Goal: Transaction & Acquisition: Book appointment/travel/reservation

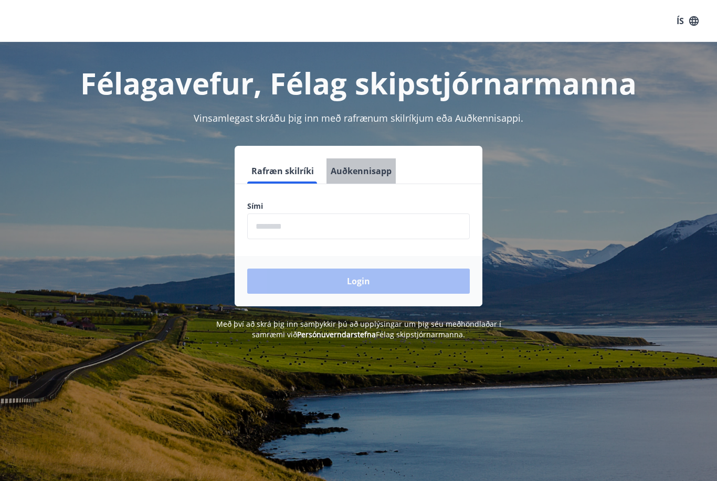
click at [367, 168] on button "Auðkennisapp" at bounding box center [360, 170] width 69 height 25
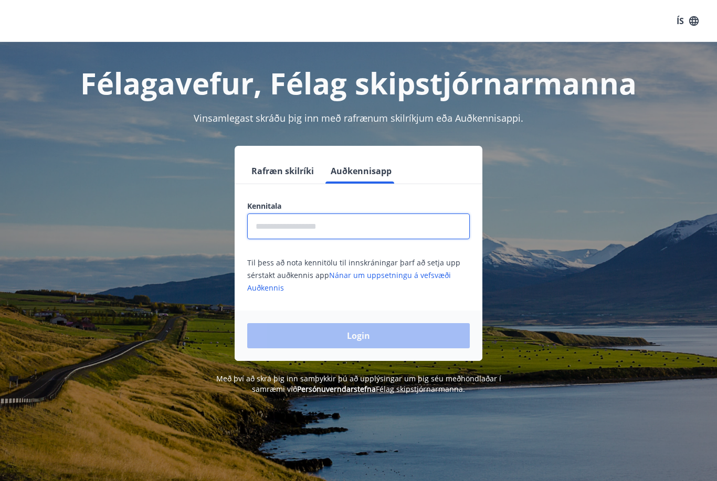
click at [294, 233] on input "text" at bounding box center [358, 227] width 222 height 26
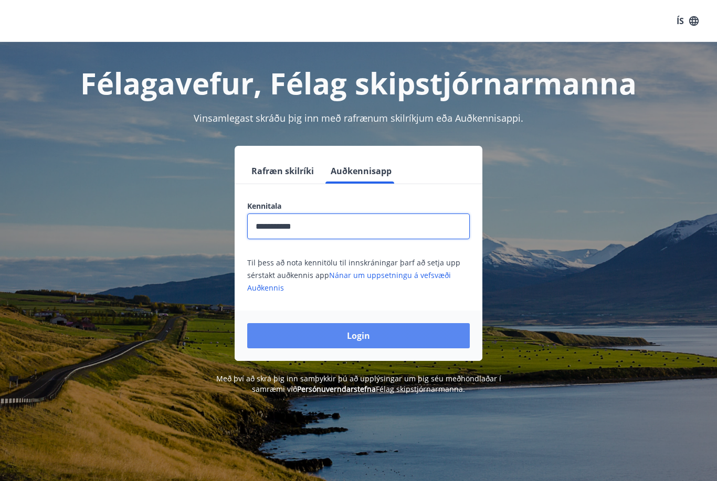
type input "**********"
click at [362, 337] on button "Login" at bounding box center [358, 335] width 222 height 25
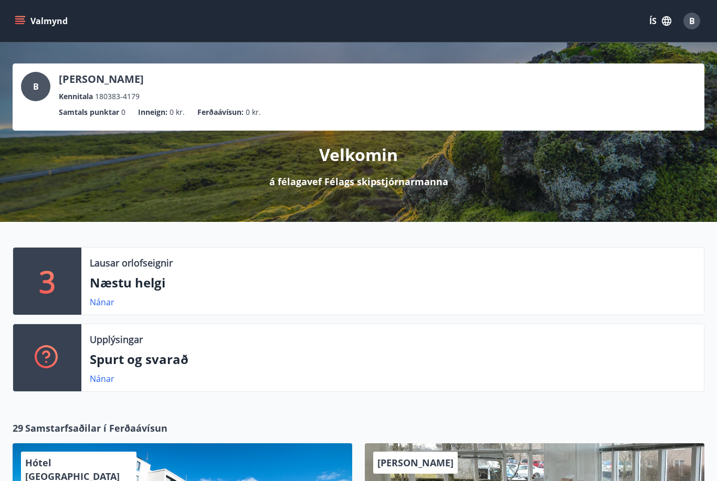
click at [108, 283] on p "Næstu helgi" at bounding box center [392, 283] width 605 height 18
click at [96, 302] on link "Nánar" at bounding box center [102, 302] width 25 height 12
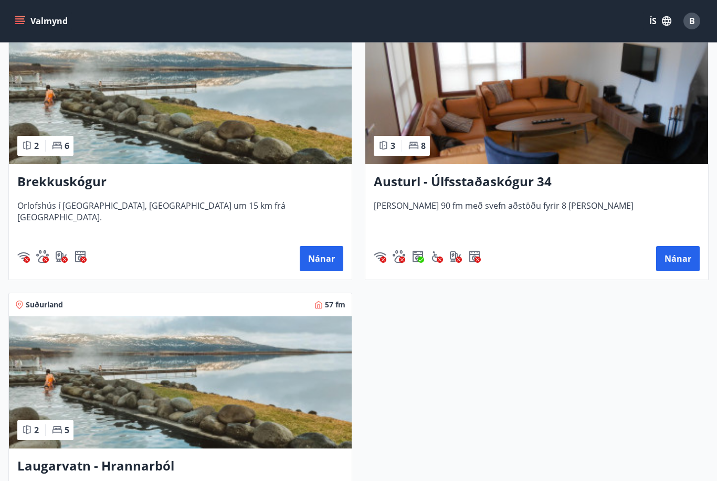
scroll to position [249, 0]
click at [101, 77] on img at bounding box center [180, 99] width 343 height 132
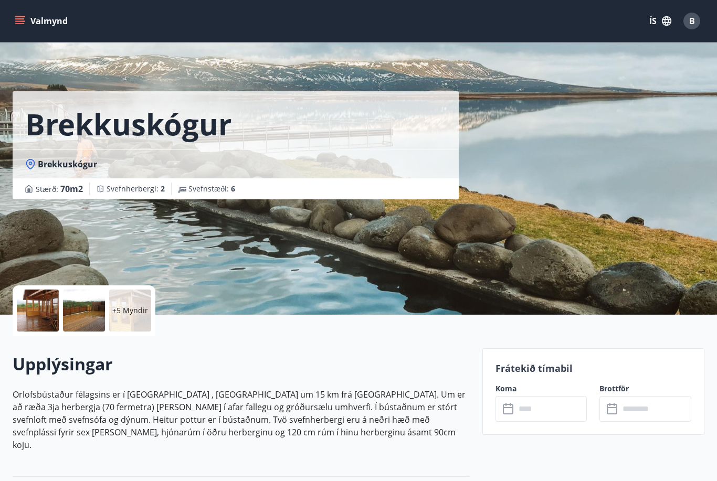
click at [129, 313] on p "+5 Myndir" at bounding box center [130, 310] width 36 height 10
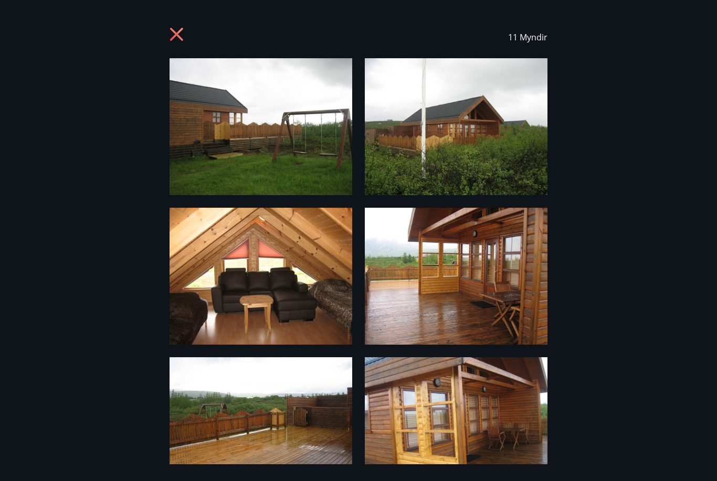
scroll to position [36, 0]
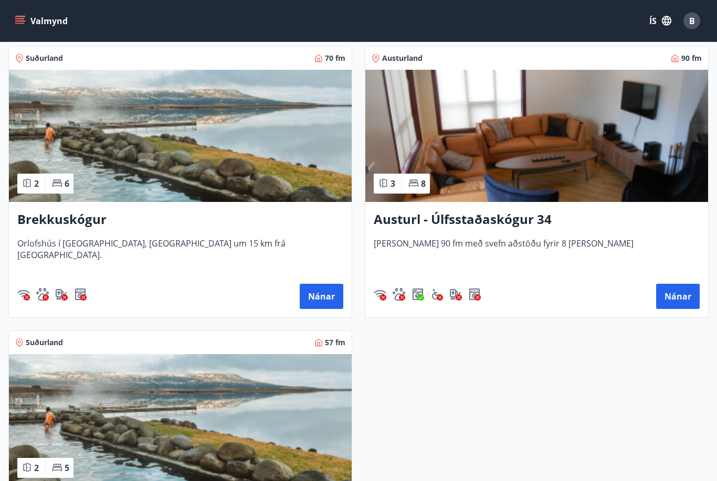
scroll to position [225, 0]
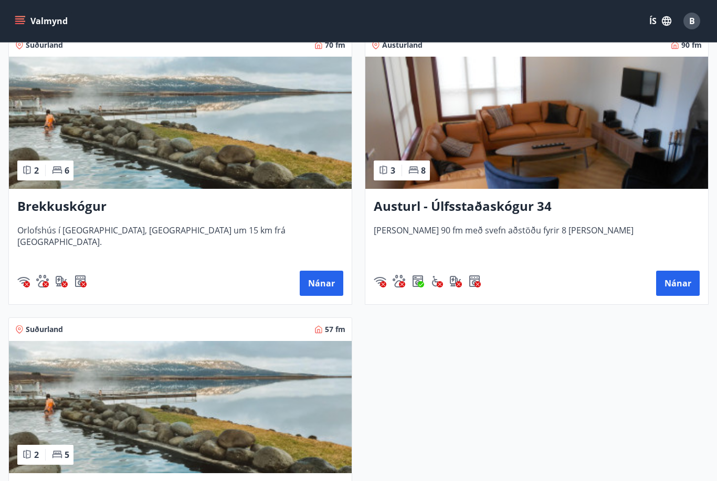
click at [176, 392] on img at bounding box center [180, 407] width 343 height 132
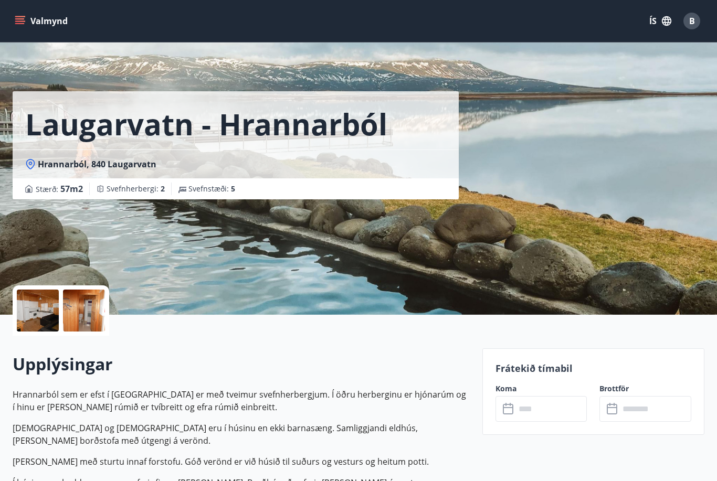
click at [39, 313] on div at bounding box center [38, 311] width 42 height 42
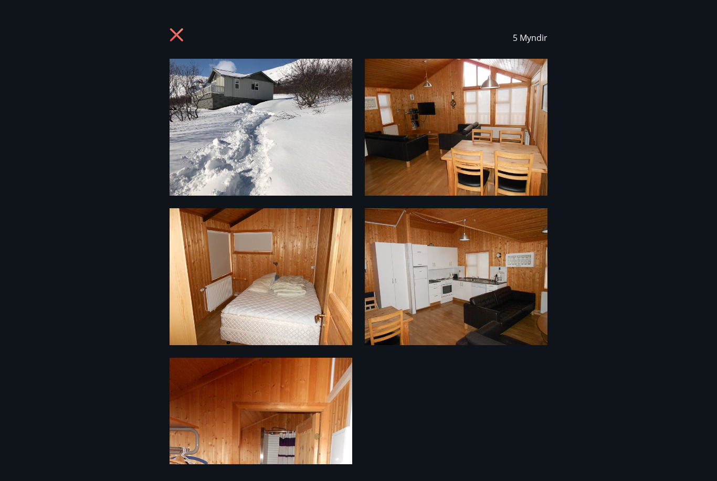
click at [178, 33] on icon at bounding box center [176, 34] width 13 height 13
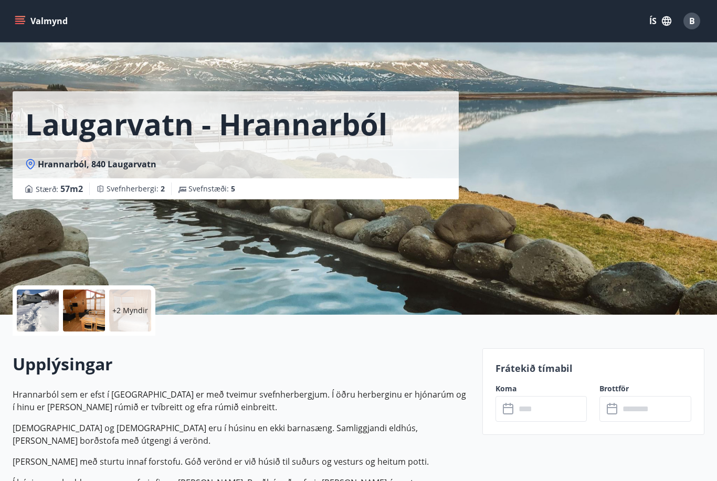
scroll to position [36, 0]
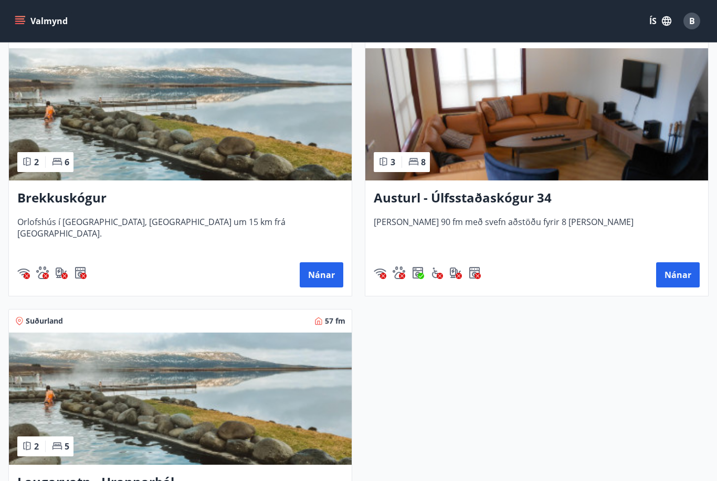
scroll to position [232, 0]
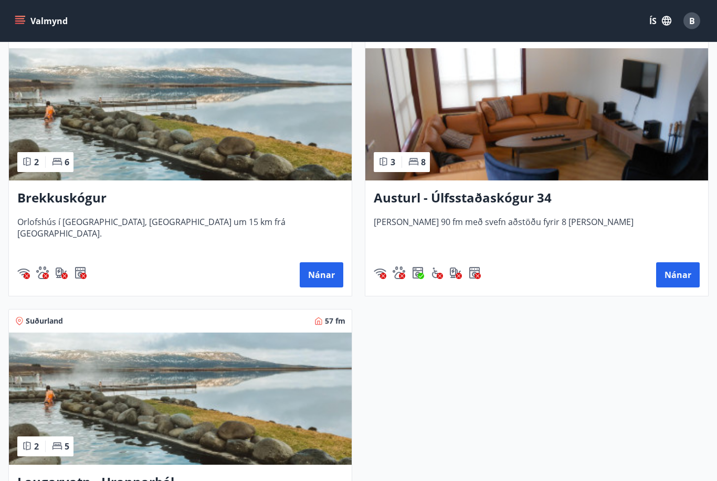
click at [161, 120] on img at bounding box center [180, 115] width 343 height 132
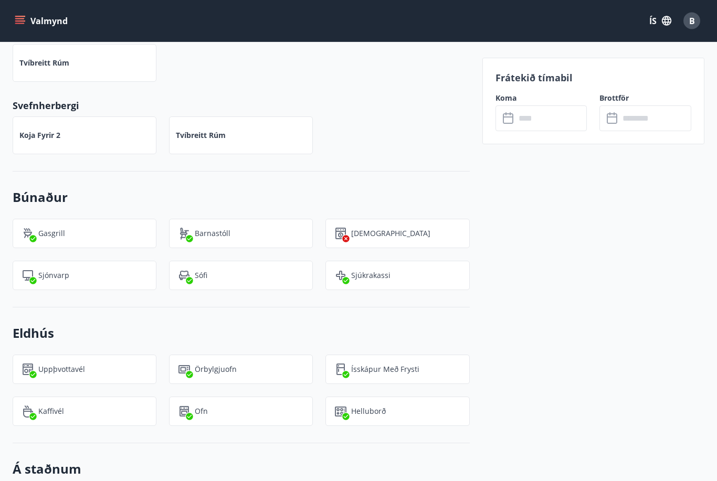
scroll to position [538, 0]
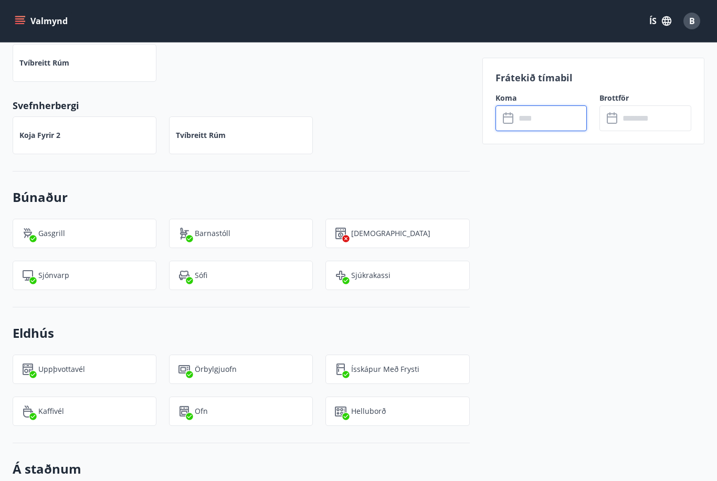
click at [539, 112] on input "text" at bounding box center [551, 118] width 72 height 26
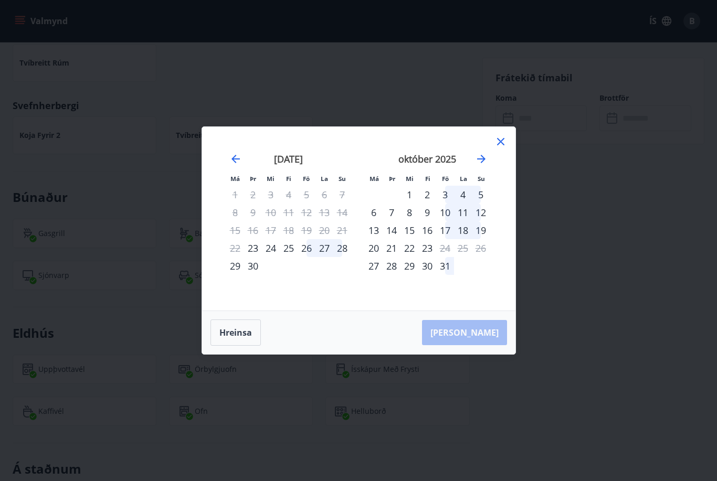
click at [308, 246] on div "26" at bounding box center [306, 248] width 18 height 18
click at [344, 248] on div "28" at bounding box center [342, 248] width 18 height 18
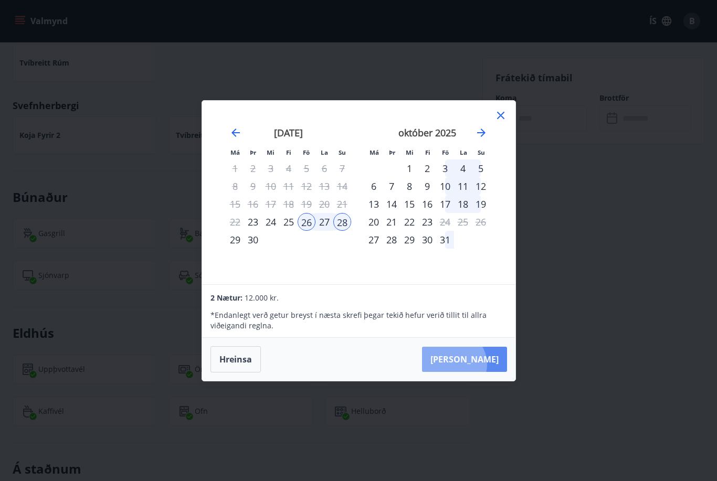
click at [485, 364] on button "Taka Frá" at bounding box center [464, 359] width 85 height 25
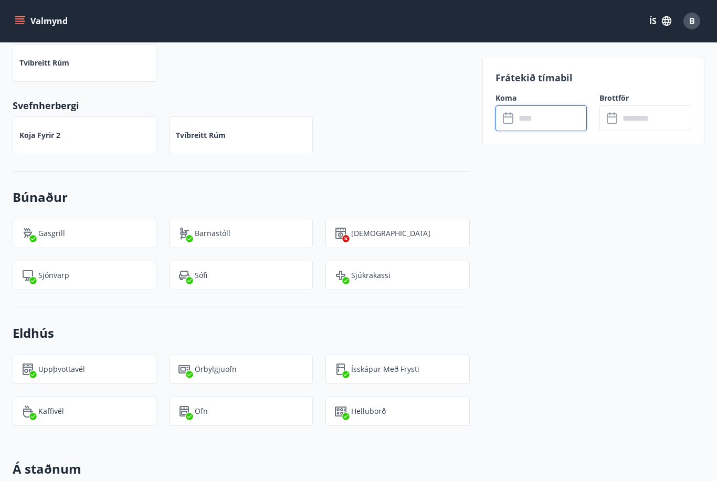
type input "******"
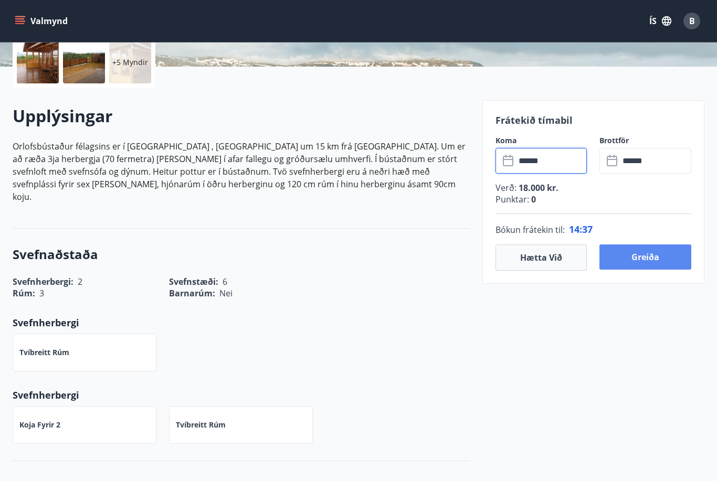
scroll to position [247, 0]
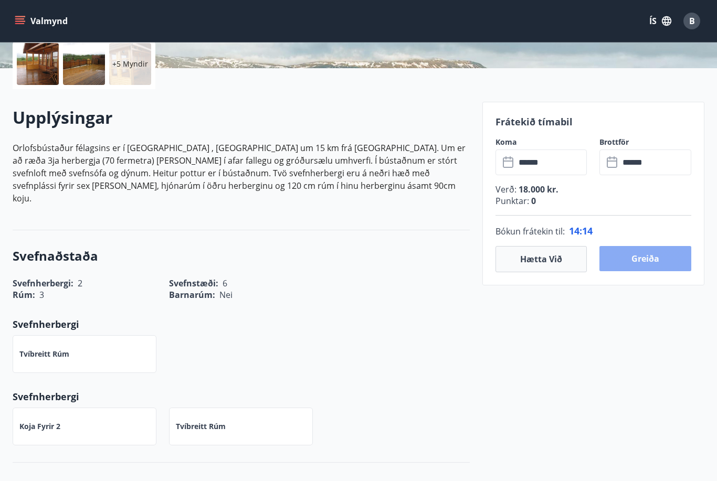
click at [630, 270] on button "Greiða" at bounding box center [645, 258] width 92 height 25
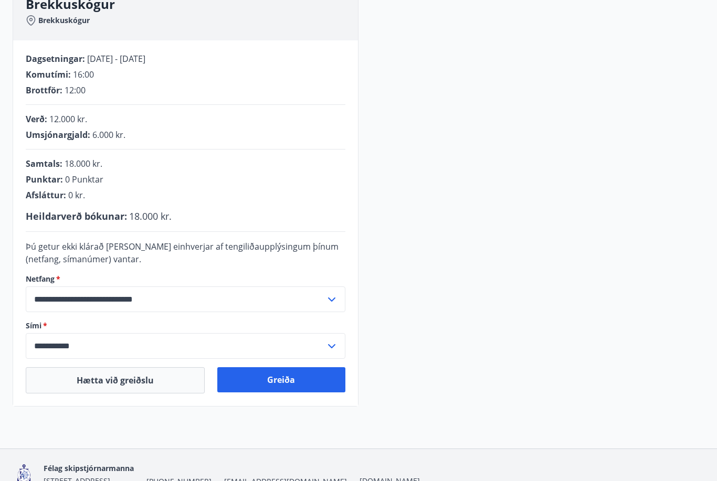
scroll to position [159, 0]
click at [224, 349] on input "**********" at bounding box center [176, 346] width 300 height 26
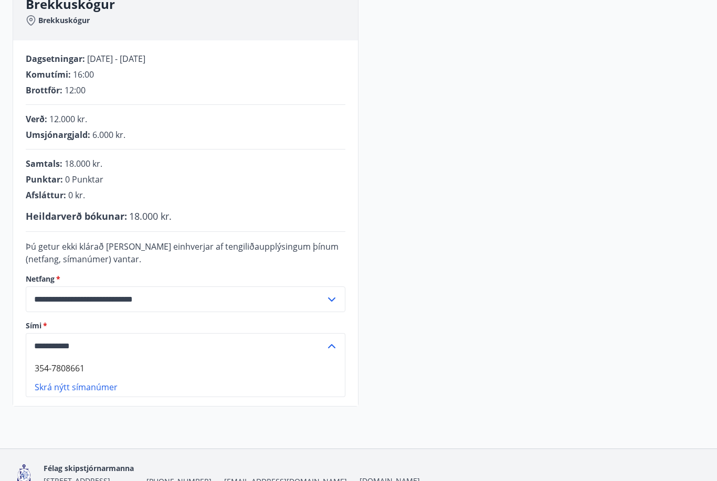
scroll to position [159, 0]
type input "**********"
click at [416, 282] on div "**********" at bounding box center [358, 195] width 691 height 424
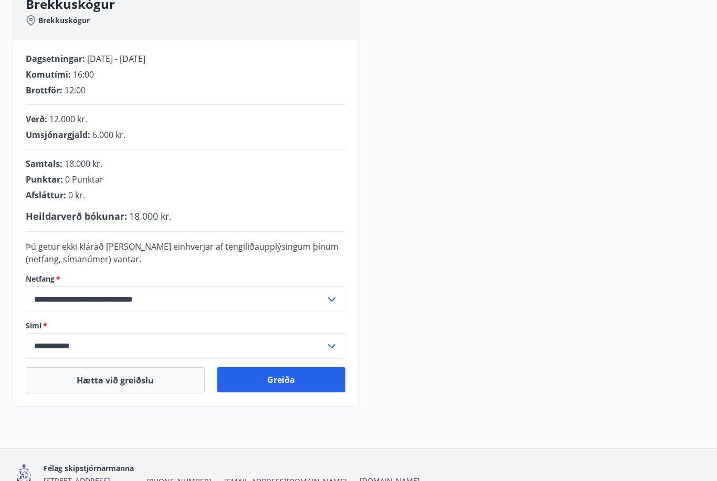
scroll to position [159, 0]
click at [0, 0] on html "**********" at bounding box center [358, 188] width 717 height 695
click at [297, 375] on button "Greiða" at bounding box center [281, 379] width 129 height 25
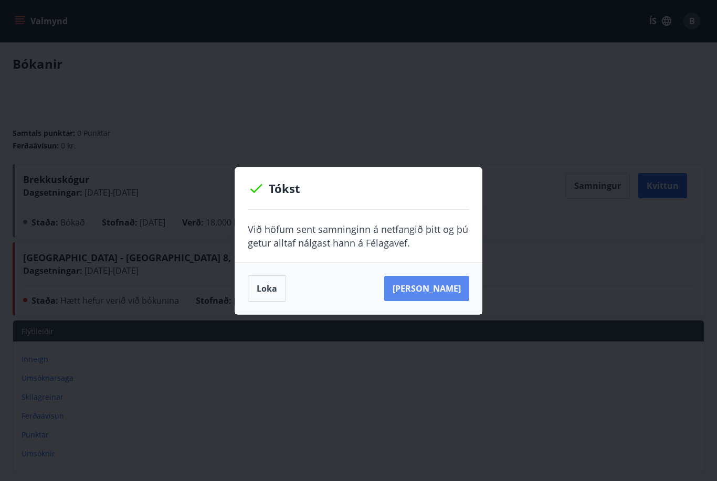
click at [431, 292] on button "Sjá samning" at bounding box center [426, 288] width 85 height 25
click at [276, 282] on button "Loka" at bounding box center [267, 288] width 38 height 26
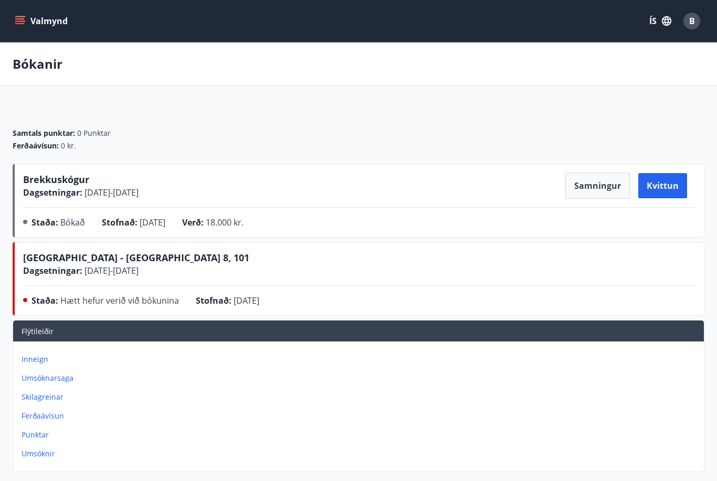
click at [28, 21] on button "Valmynd" at bounding box center [42, 21] width 59 height 19
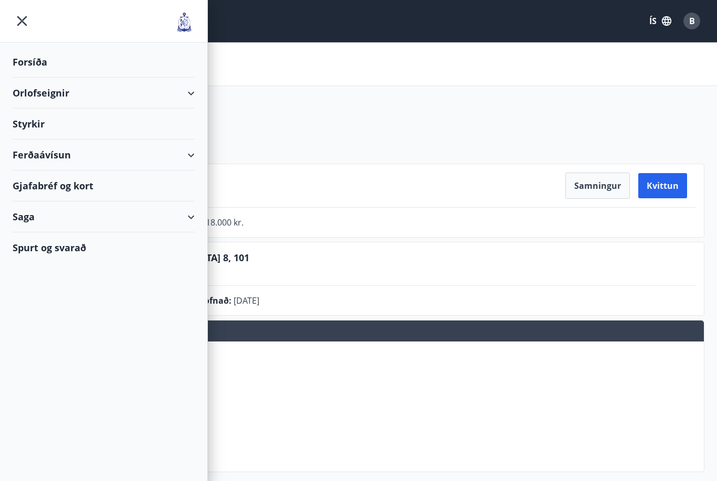
click at [45, 97] on div "Orlofseignir" at bounding box center [104, 93] width 182 height 31
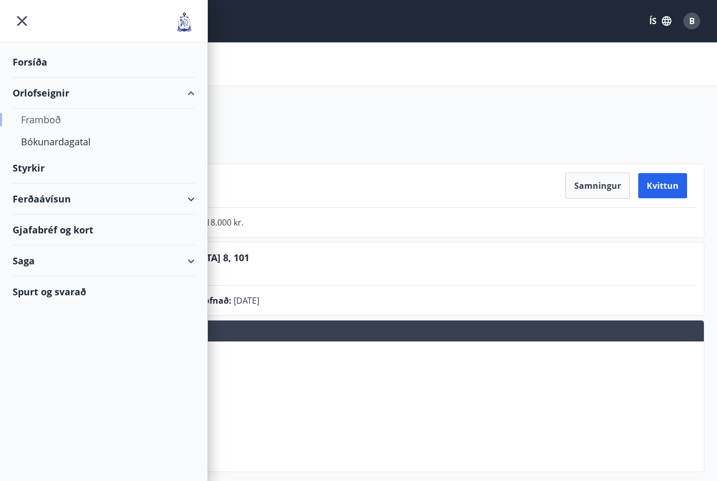
click at [53, 122] on div "Framboð" at bounding box center [103, 120] width 165 height 22
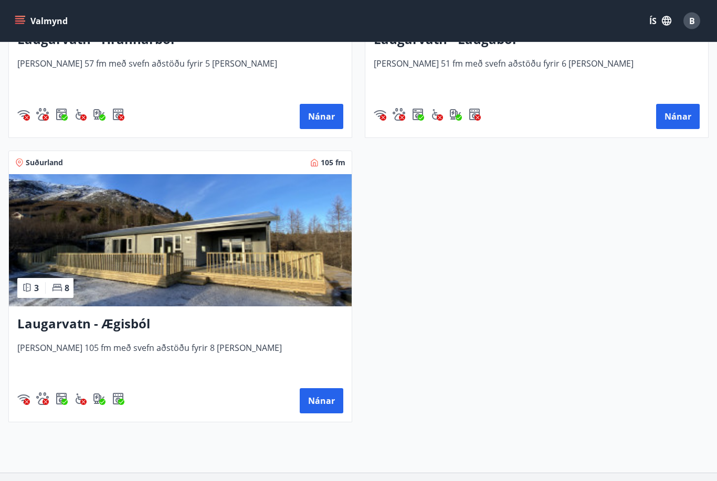
scroll to position [2644, 0]
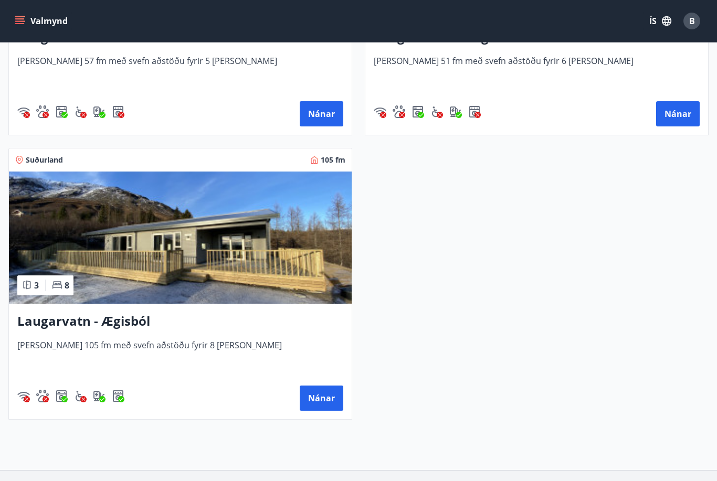
click at [187, 257] on img at bounding box center [180, 238] width 343 height 132
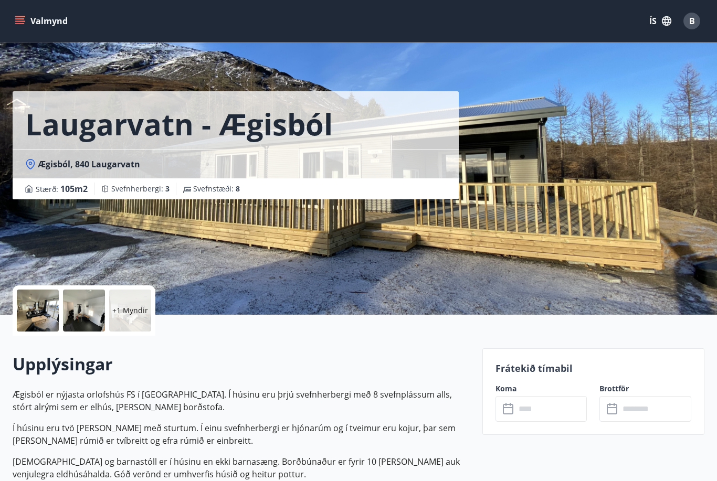
click at [41, 320] on div at bounding box center [38, 311] width 42 height 42
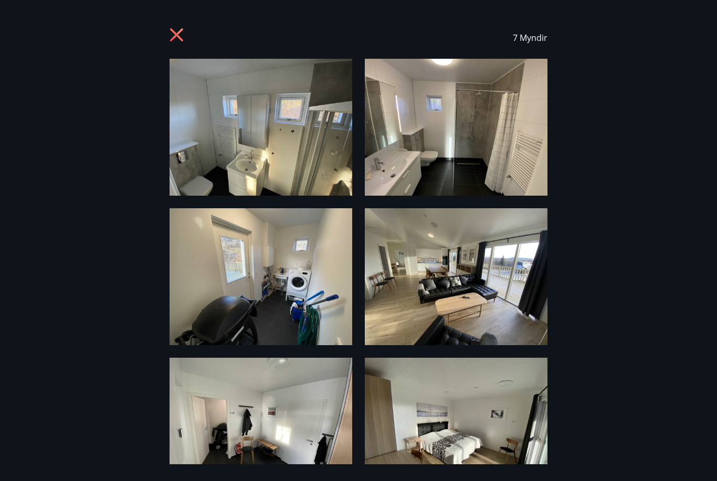
scroll to position [2, 0]
click at [177, 37] on icon at bounding box center [177, 36] width 17 height 17
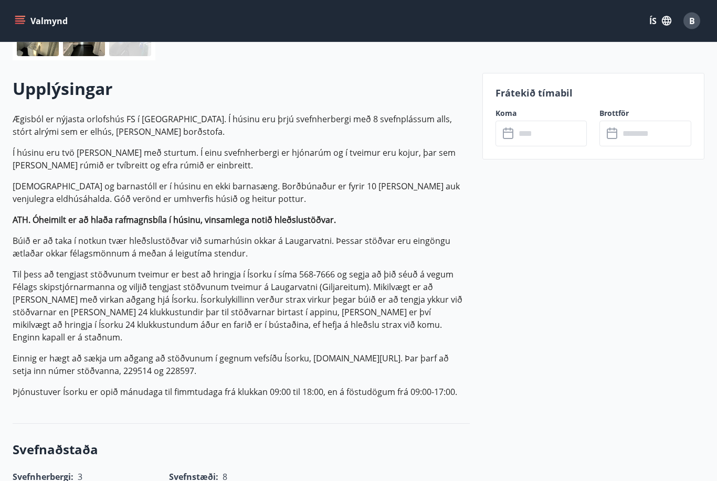
scroll to position [0, 0]
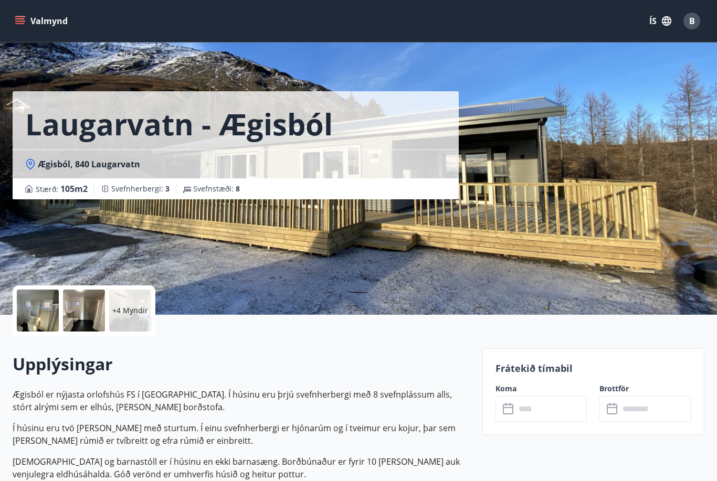
click at [21, 19] on icon "menu" at bounding box center [19, 18] width 9 height 1
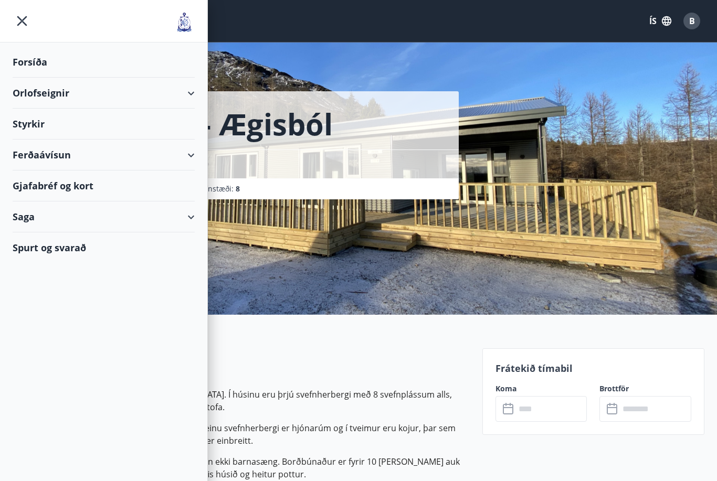
click at [411, 394] on p "Ægisból er nýjasta orlofshús FS í Brattahlíð. Í húsinu eru þrjú svefnherbergi m…" at bounding box center [241, 400] width 457 height 25
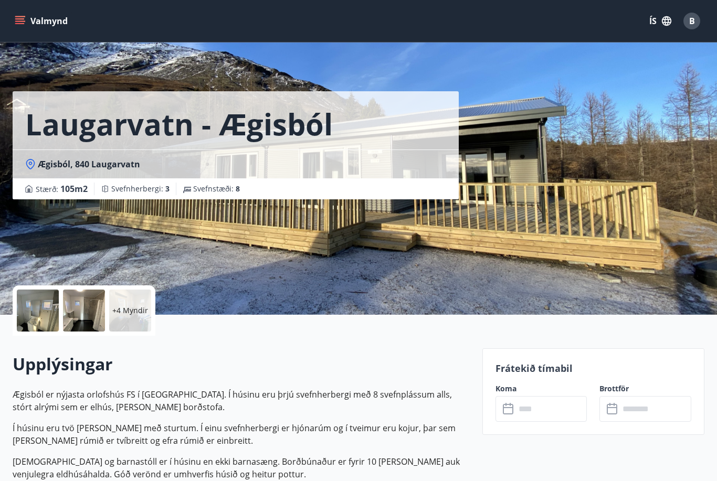
scroll to position [34, 0]
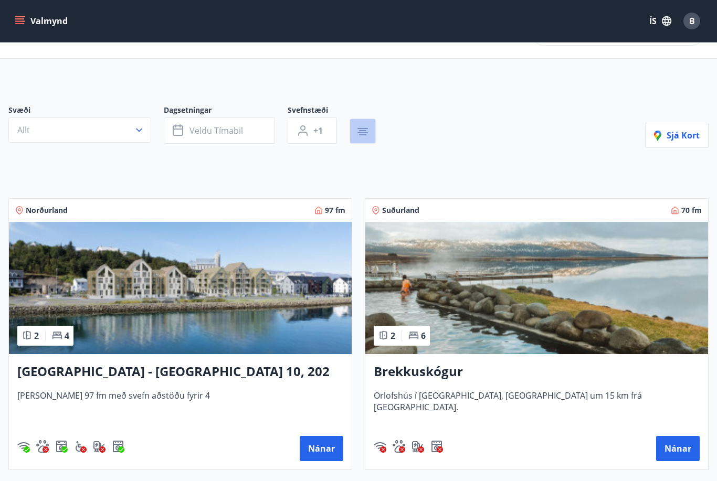
click at [367, 130] on icon "button" at bounding box center [362, 131] width 13 height 13
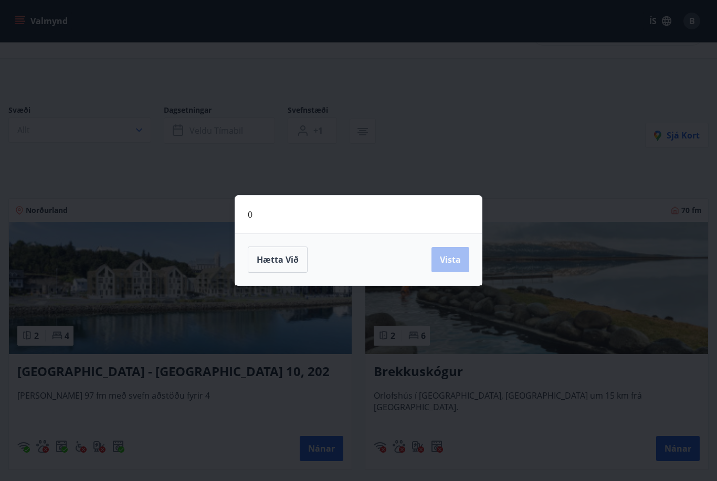
click at [454, 45] on div "0 Hætta við Vista" at bounding box center [358, 240] width 717 height 481
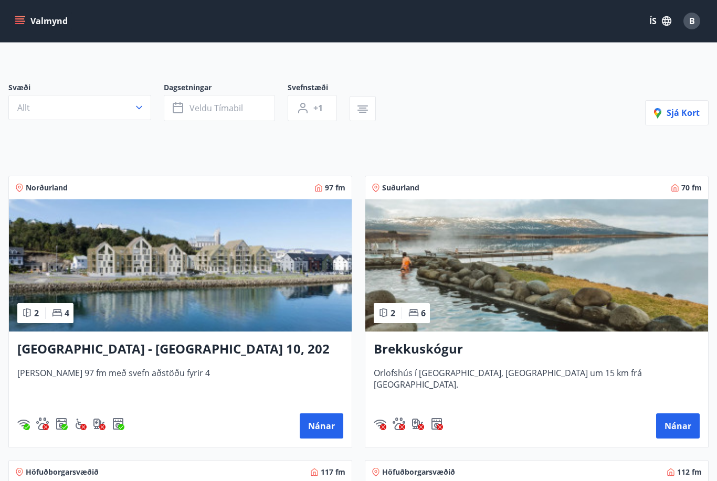
scroll to position [0, 0]
